Goal: Task Accomplishment & Management: Use online tool/utility

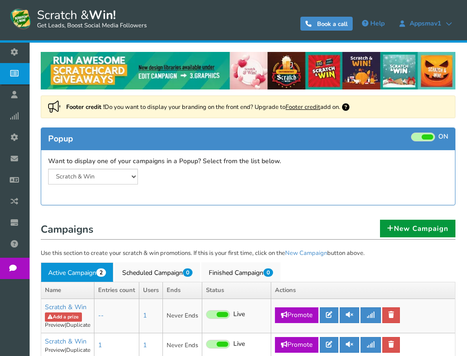
click at [404, 231] on link "New Campaign" at bounding box center [418, 229] width 76 height 18
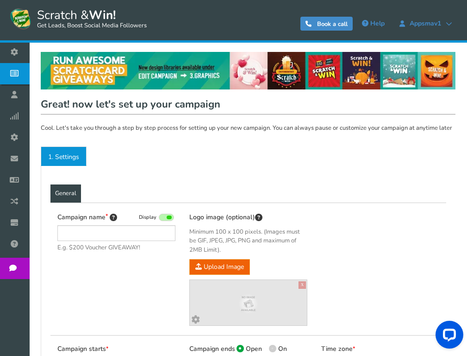
type input "Scratch & Win"
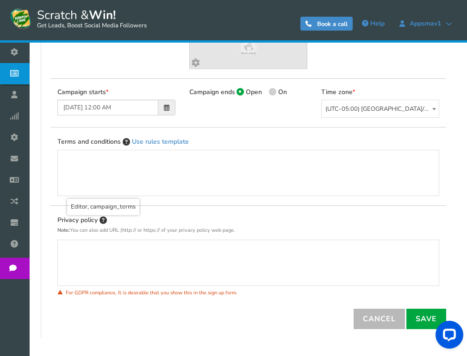
scroll to position [278, 0]
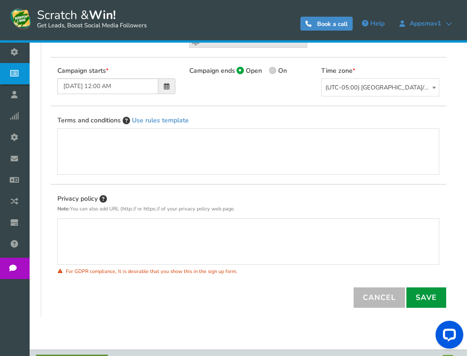
click at [429, 299] on link "Save" at bounding box center [427, 297] width 40 height 20
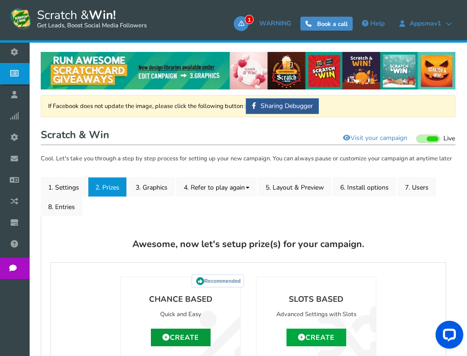
click at [183, 339] on link "Create" at bounding box center [181, 337] width 60 height 18
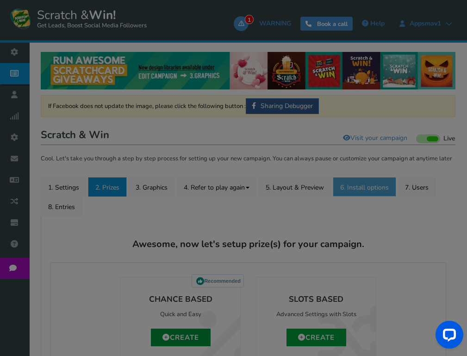
type input "0"
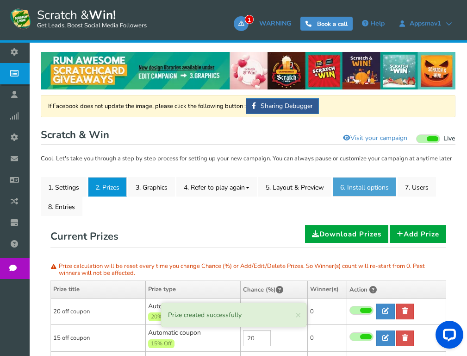
click at [372, 193] on link "6. Install options New" at bounding box center [364, 186] width 63 height 19
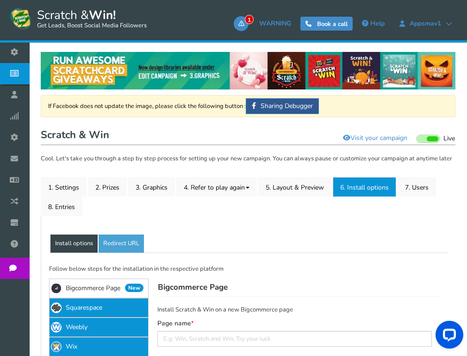
click at [231, 324] on div "Page name" at bounding box center [295, 332] width 275 height 27
click at [249, 328] on div "Page name" at bounding box center [295, 332] width 275 height 27
click at [252, 348] on div "Install Scratch & Win on a new Bigcommerce page Page name Edited changes normal…" at bounding box center [295, 344] width 275 height 78
drag, startPoint x: 262, startPoint y: 328, endPoint x: 262, endPoint y: 337, distance: 8.3
click at [262, 328] on div "Page name" at bounding box center [295, 332] width 275 height 27
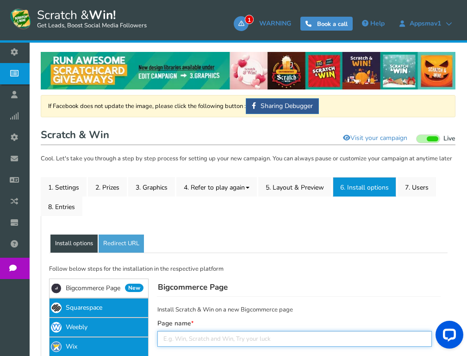
click at [262, 339] on input "text" at bounding box center [295, 339] width 275 height 16
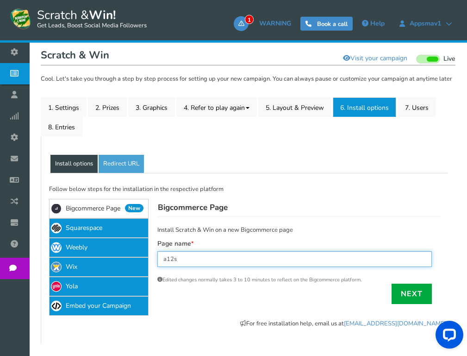
scroll to position [129, 0]
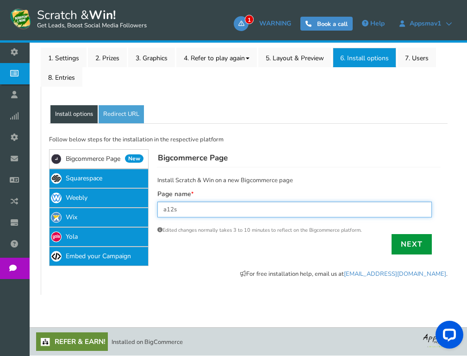
type input "a12s"
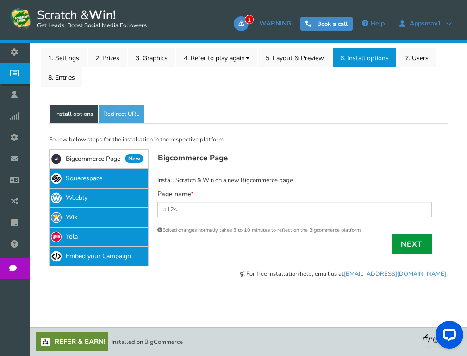
click at [408, 247] on link "Next" at bounding box center [412, 244] width 40 height 20
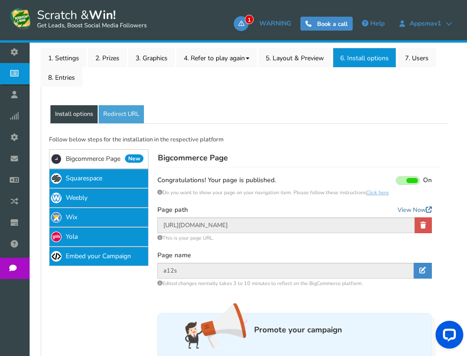
drag, startPoint x: 418, startPoint y: 211, endPoint x: 436, endPoint y: 193, distance: 25.6
click at [417, 210] on link "View Now" at bounding box center [415, 210] width 34 height 9
click at [416, 233] on div "Page path View Now [URL][DOMAIN_NAME] This is your page URL." at bounding box center [295, 224] width 275 height 36
click at [427, 225] on link at bounding box center [423, 225] width 17 height 16
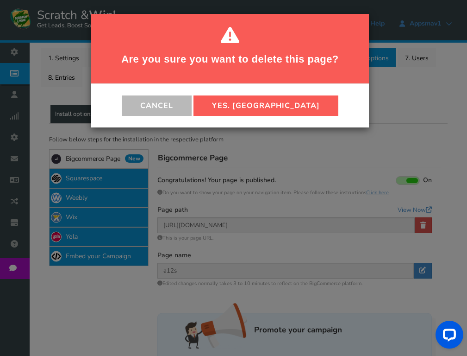
drag, startPoint x: 275, startPoint y: 103, endPoint x: 453, endPoint y: 40, distance: 188.7
click at [276, 102] on button "Yes. [GEOGRAPHIC_DATA]" at bounding box center [266, 105] width 145 height 20
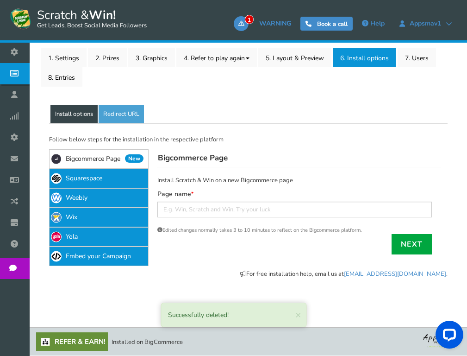
click at [24, 93] on icon at bounding box center [17, 94] width 18 height 20
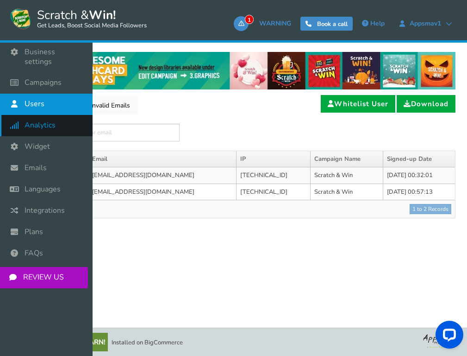
click at [13, 115] on icon at bounding box center [17, 125] width 18 height 20
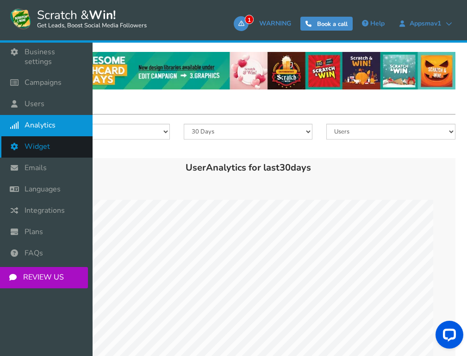
click at [18, 137] on icon at bounding box center [17, 146] width 18 height 20
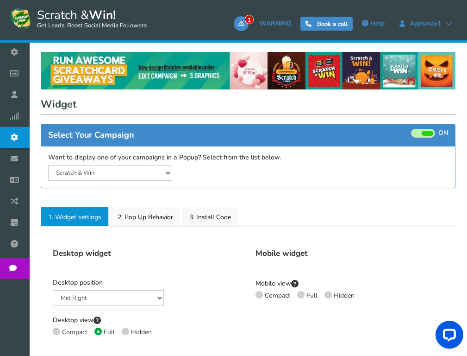
select select "mid-bottom-bar"
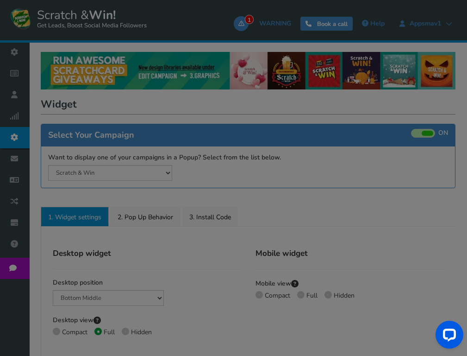
radio input "true"
select select "inherit"
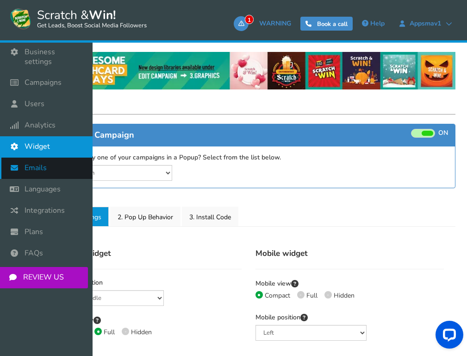
click at [19, 158] on icon at bounding box center [17, 168] width 18 height 20
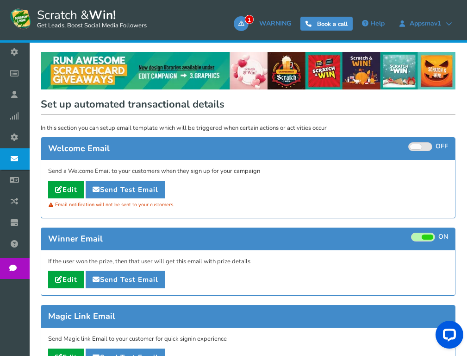
click at [414, 145] on span at bounding box center [416, 146] width 12 height 5
click at [0, 0] on input "ON OFF" at bounding box center [0, 0] width 0 height 0
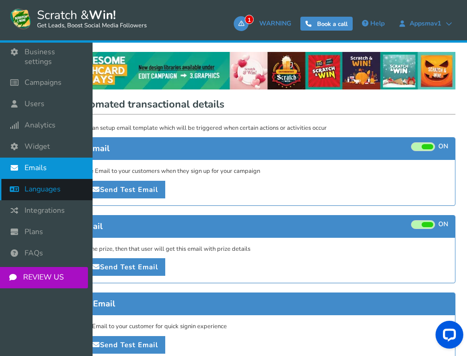
click at [13, 181] on icon at bounding box center [17, 189] width 18 height 20
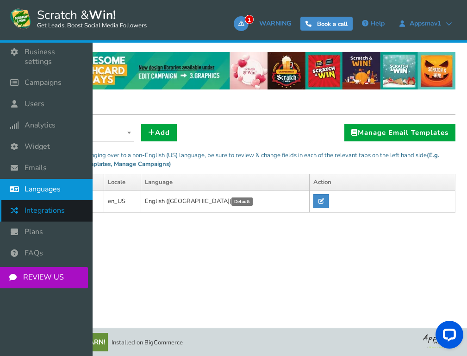
click at [16, 202] on icon at bounding box center [17, 210] width 18 height 20
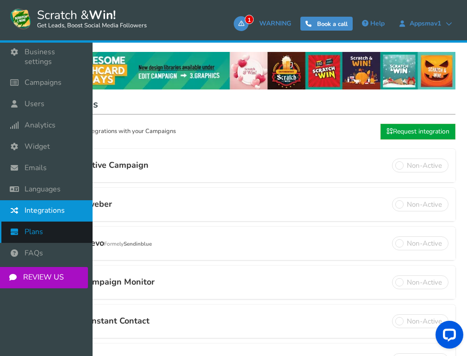
click at [16, 226] on icon at bounding box center [17, 231] width 18 height 20
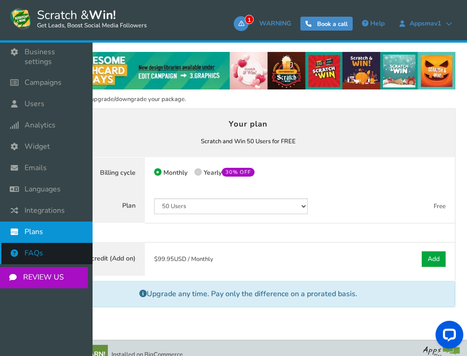
click at [16, 249] on icon at bounding box center [17, 253] width 18 height 20
